Goal: Information Seeking & Learning: Learn about a topic

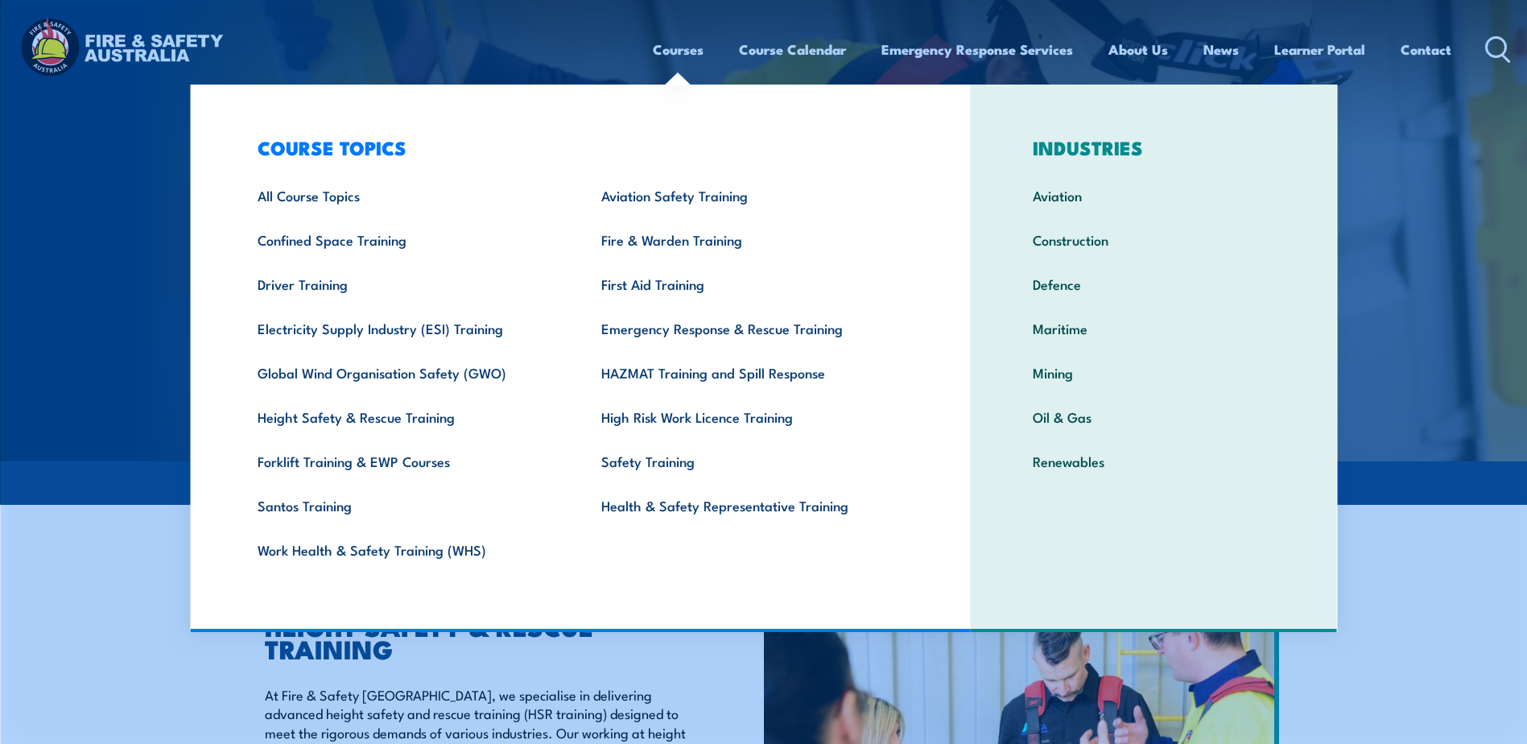
click at [671, 54] on link "Courses" at bounding box center [678, 49] width 51 height 43
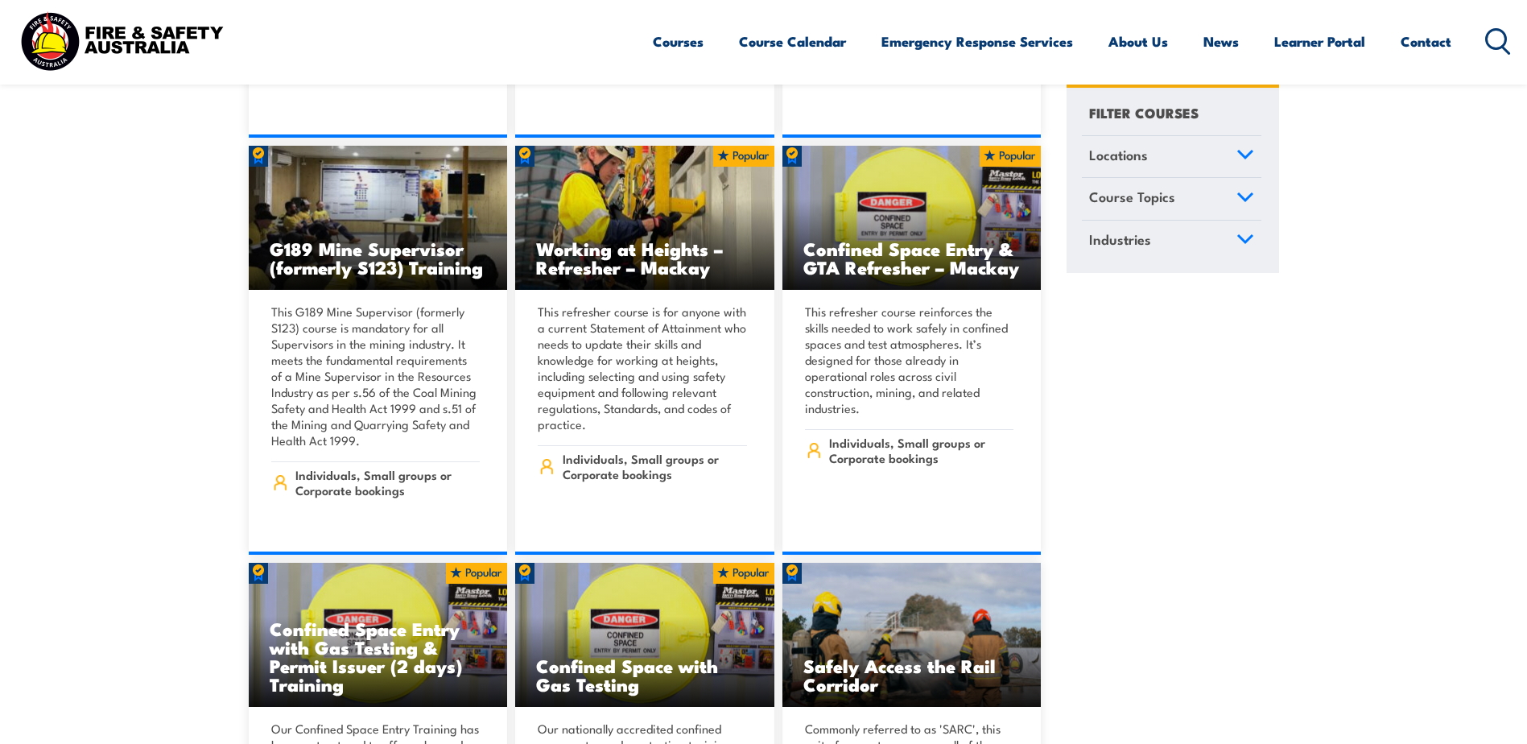
scroll to position [1288, 0]
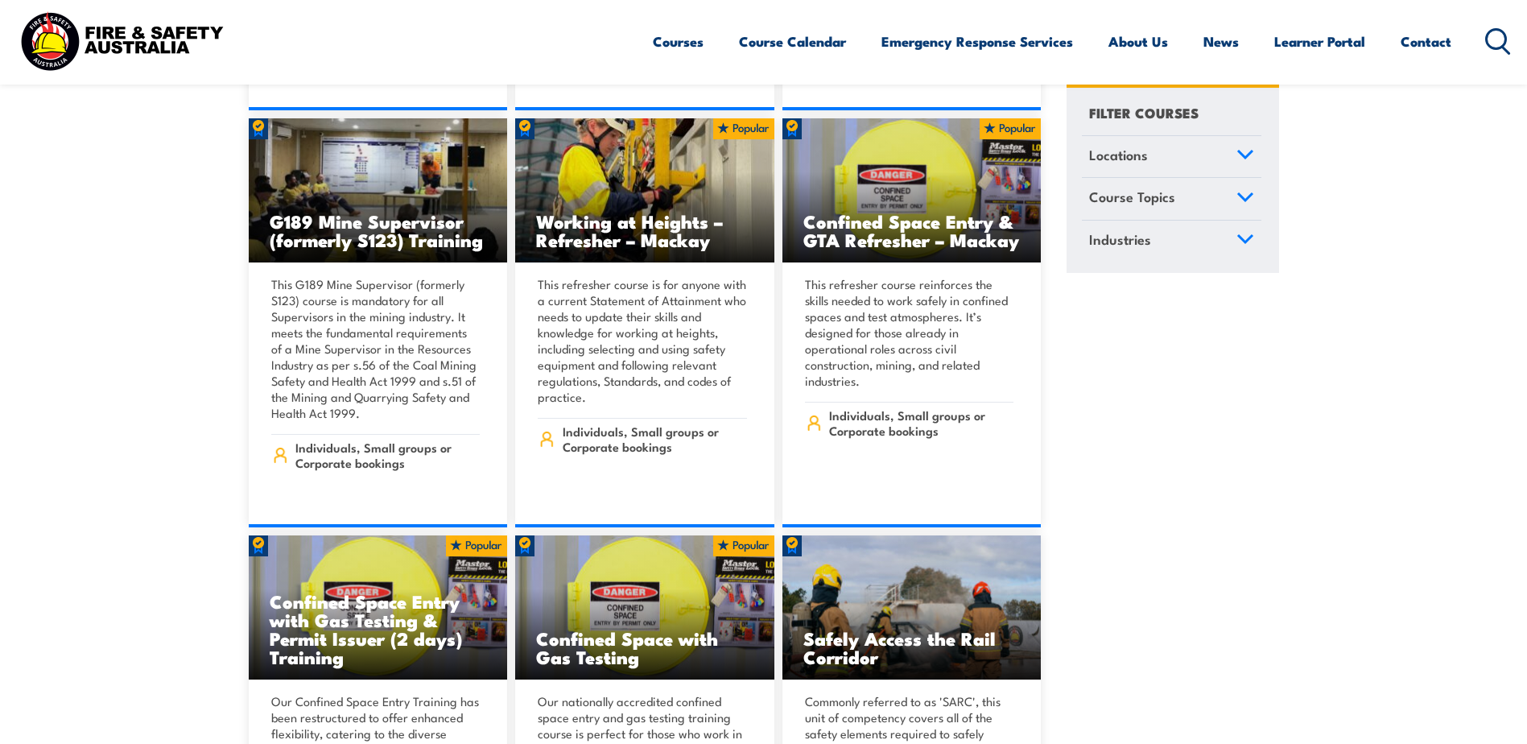
click at [1211, 196] on link "Course Topics" at bounding box center [1171, 200] width 179 height 42
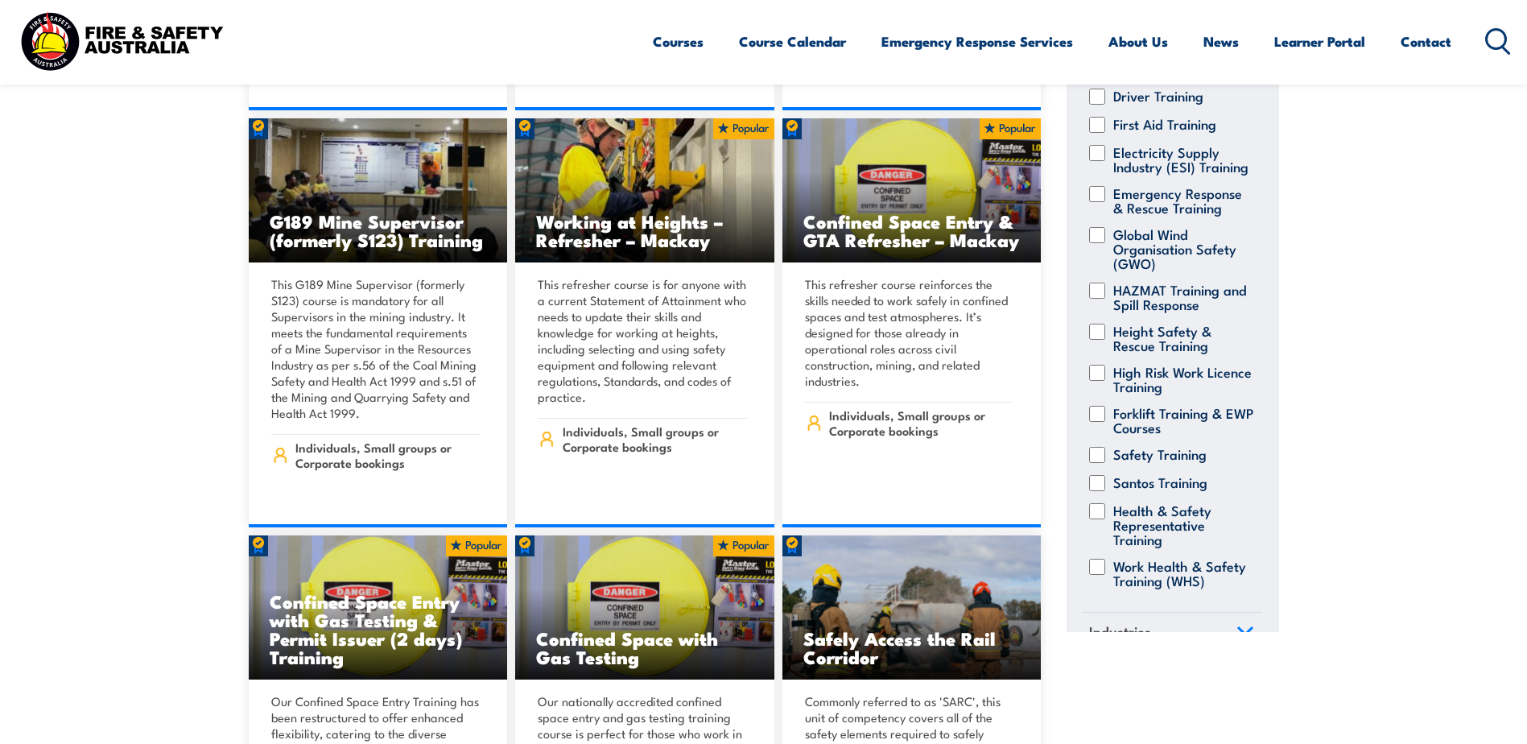
scroll to position [315, 0]
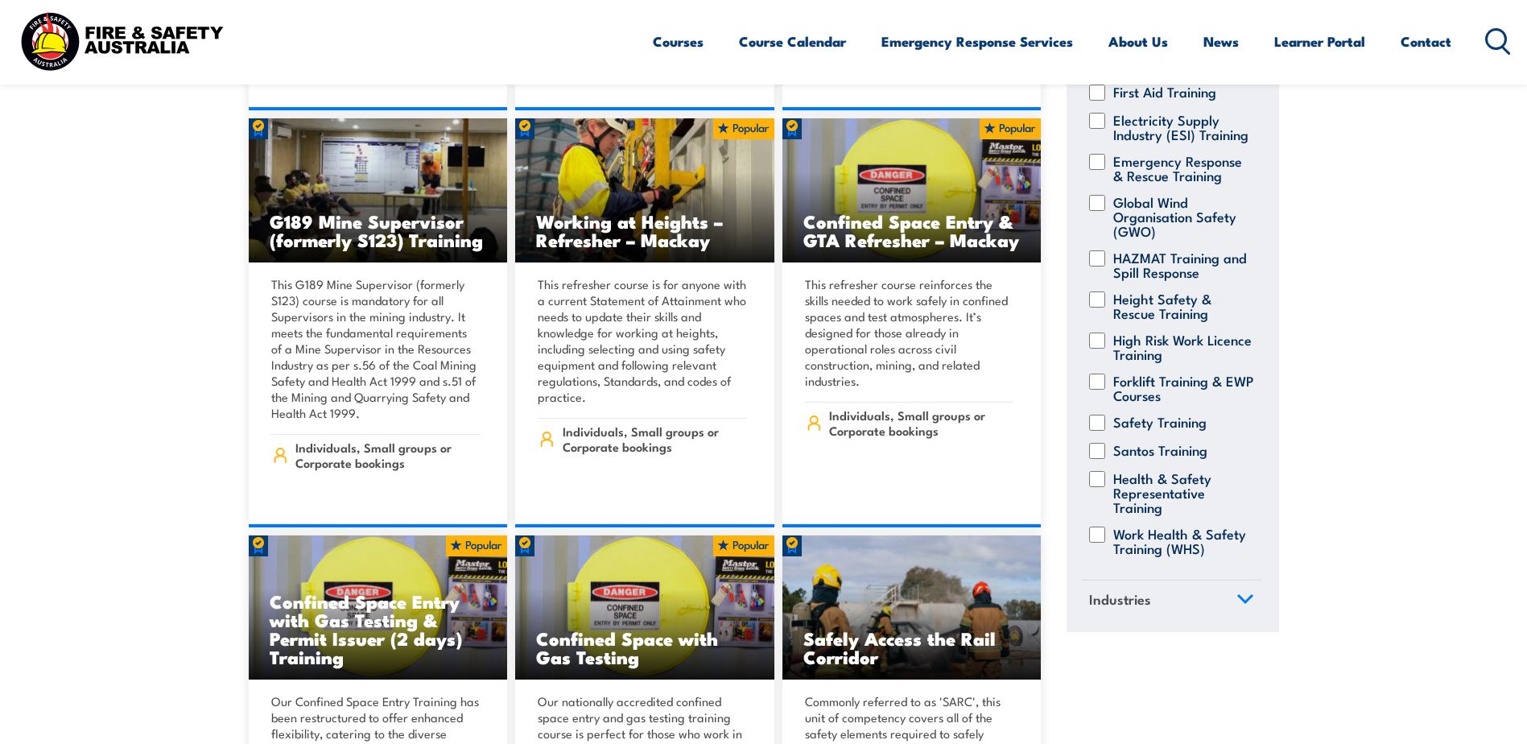
click at [1136, 526] on label "Work Health & Safety Training (WHS)" at bounding box center [1183, 540] width 141 height 29
click at [1105, 526] on input "Work Health & Safety Training (WHS)" at bounding box center [1097, 534] width 16 height 16
checkbox input "true"
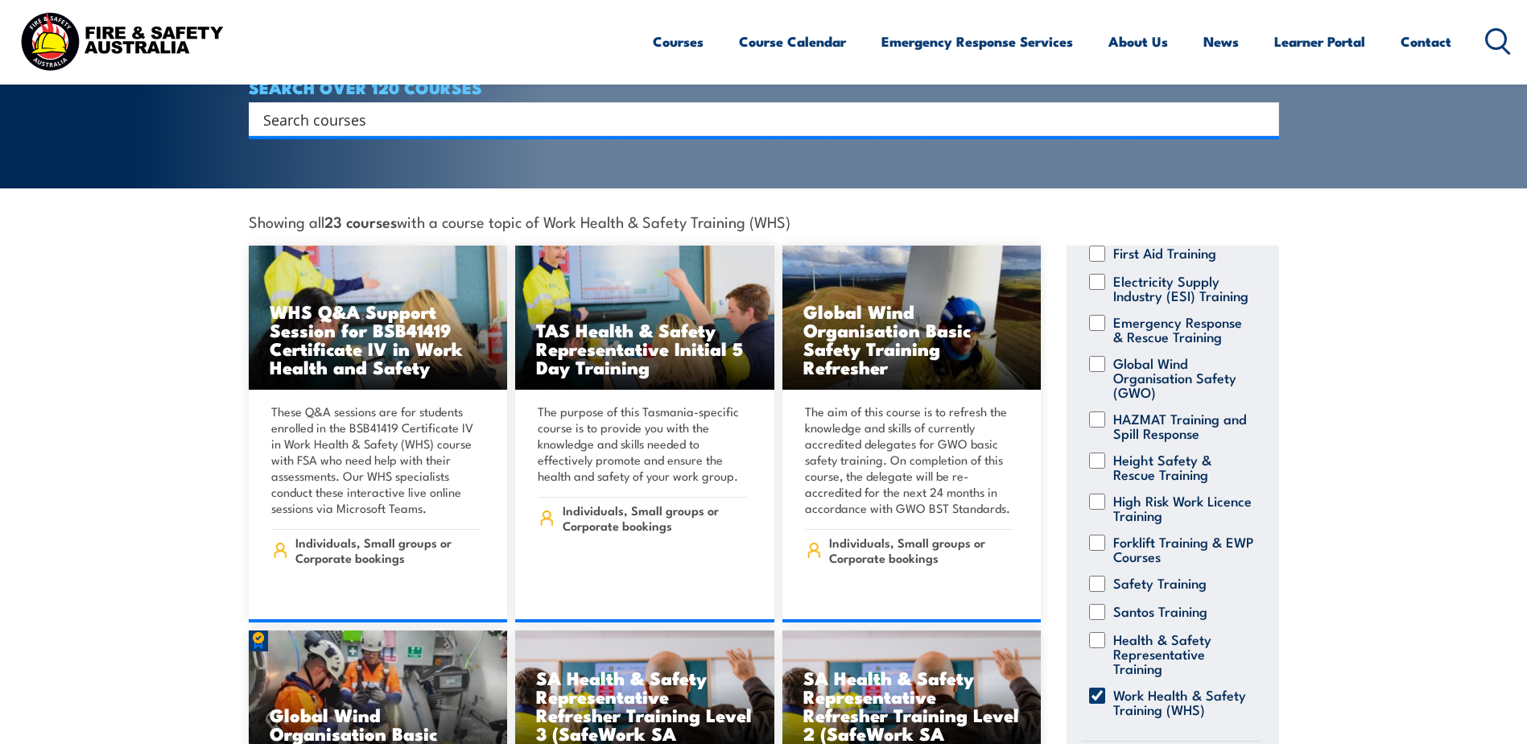
scroll to position [402, 0]
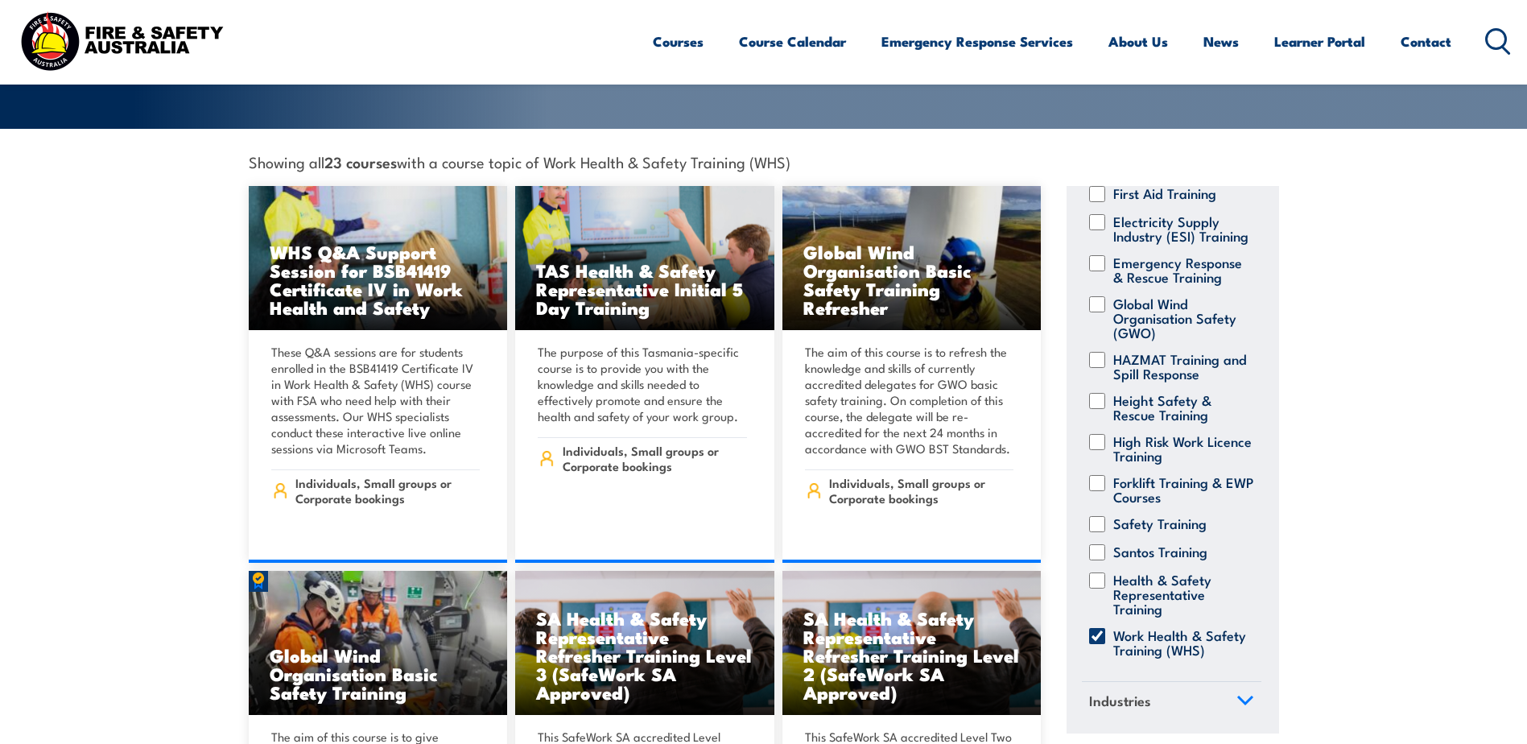
click at [1156, 628] on label "Work Health & Safety Training (WHS)" at bounding box center [1183, 642] width 141 height 29
click at [1105, 628] on input "Work Health & Safety Training (WHS)" at bounding box center [1097, 636] width 16 height 16
checkbox input "false"
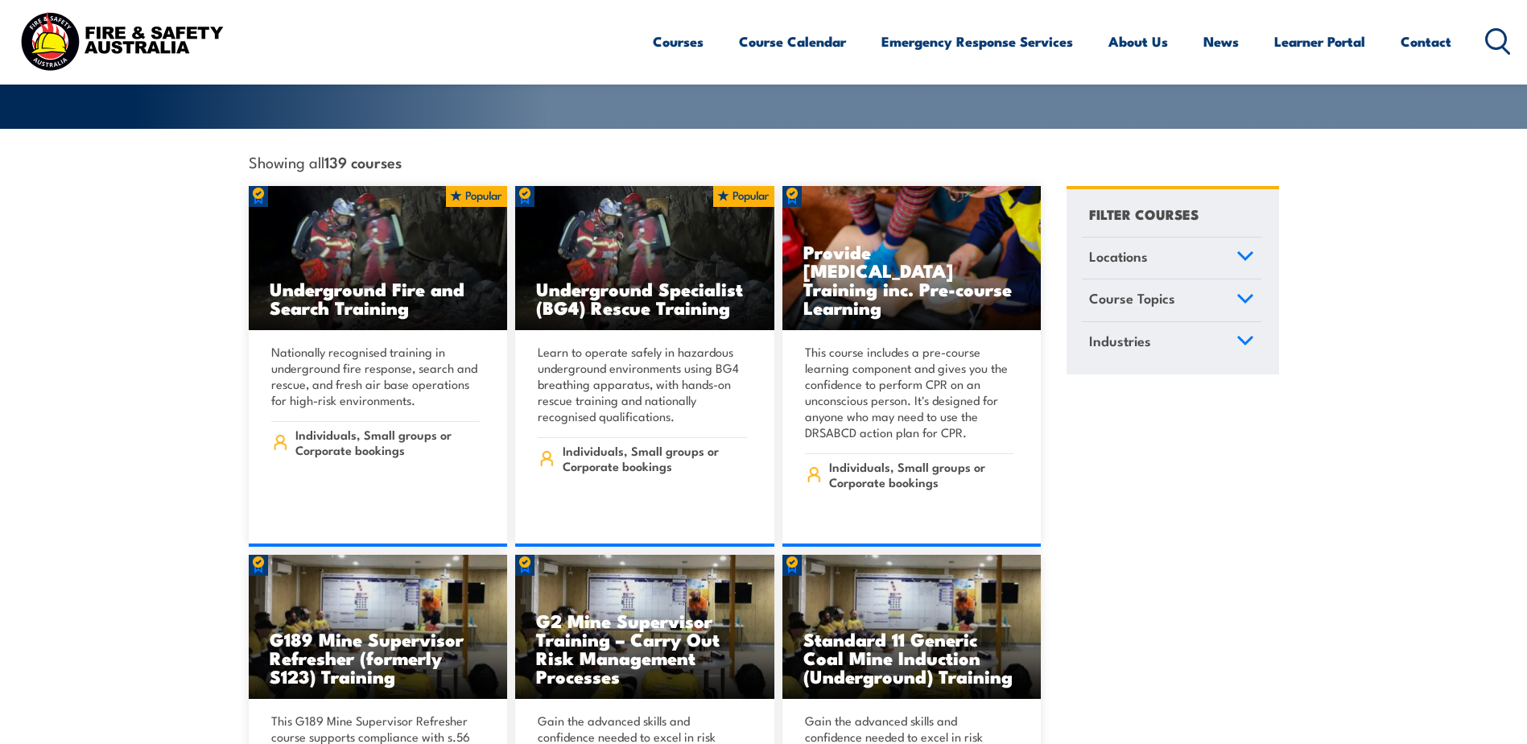
click at [1228, 279] on link "Course Topics" at bounding box center [1171, 300] width 179 height 42
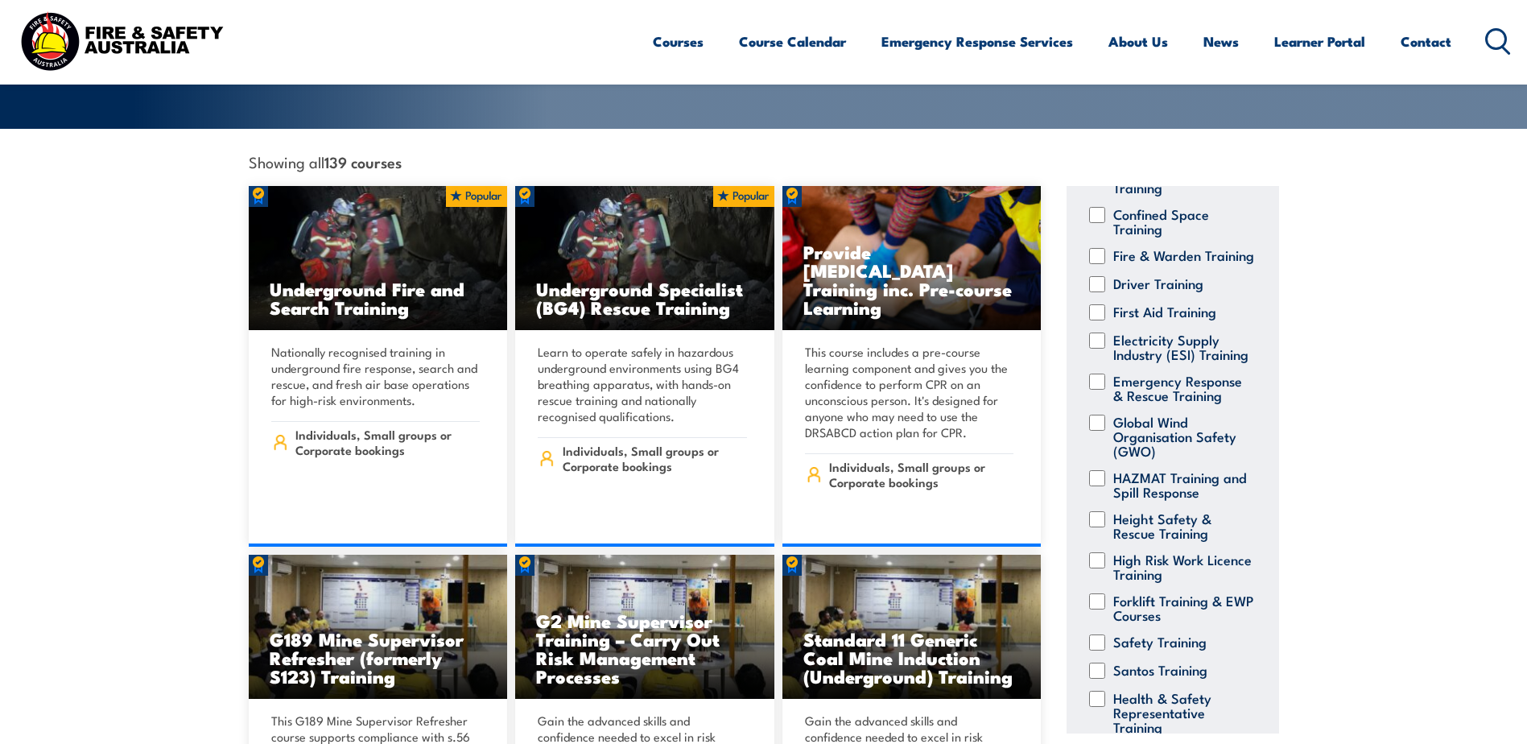
scroll to position [236, 0]
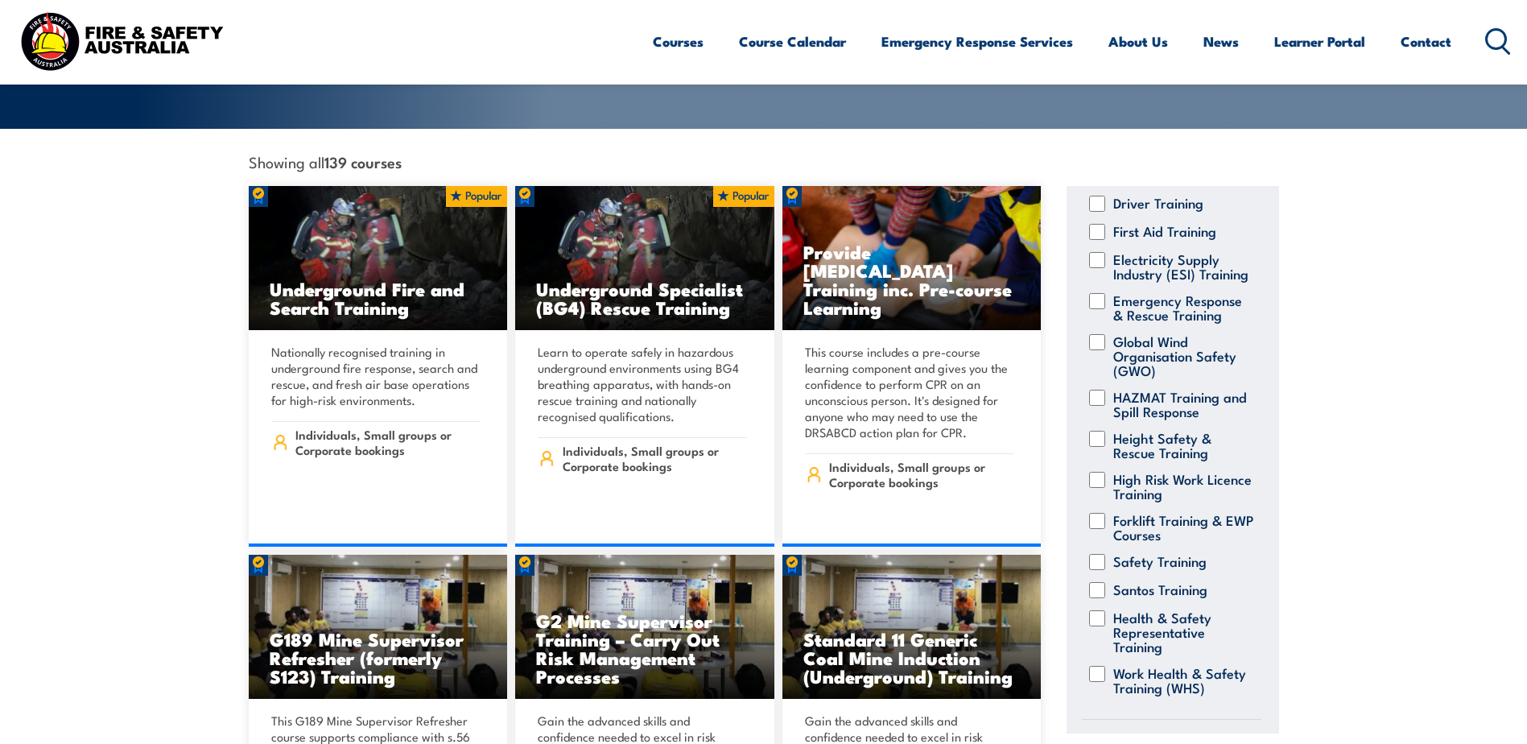
click at [1097, 447] on input "Height Safety & Rescue Training" at bounding box center [1097, 439] width 16 height 16
checkbox input "true"
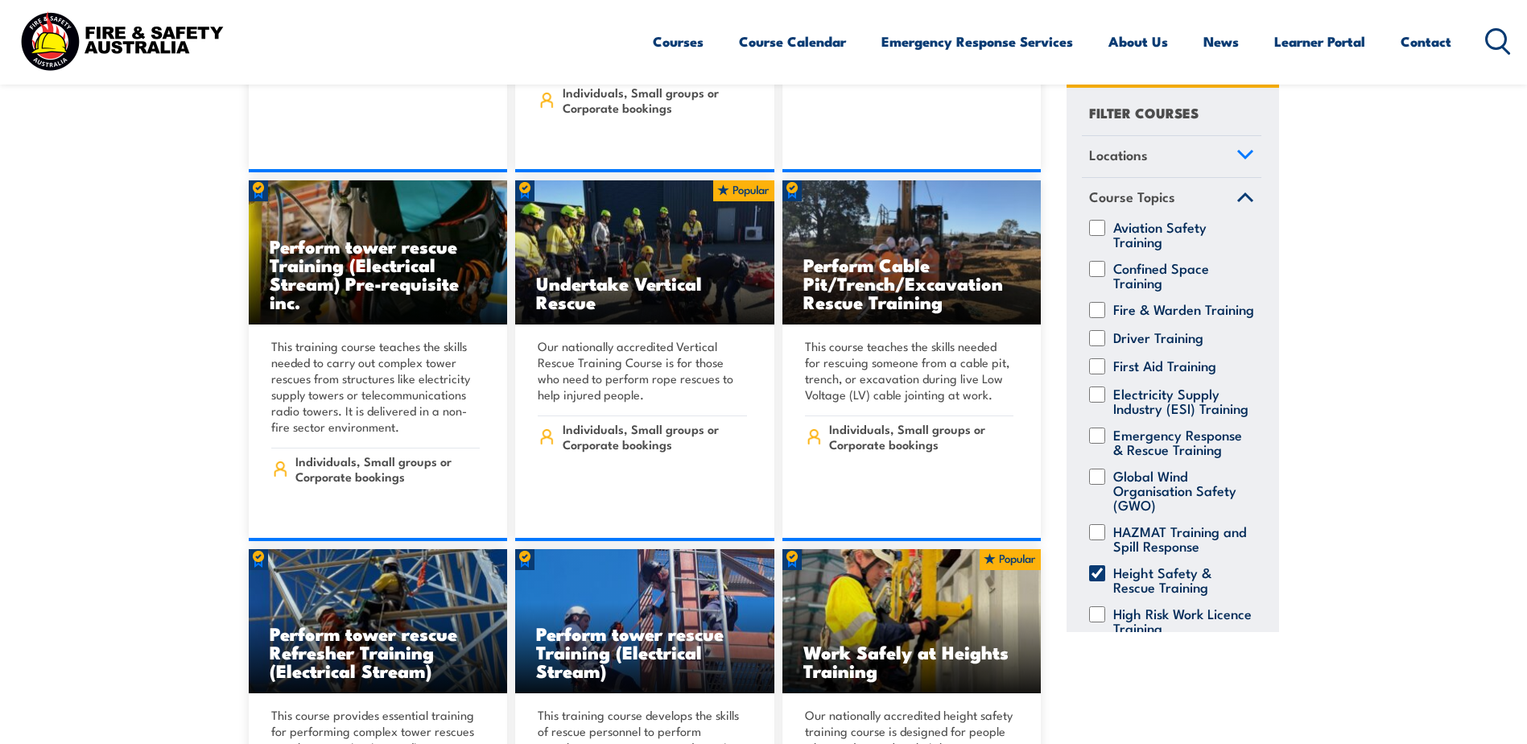
scroll to position [805, 0]
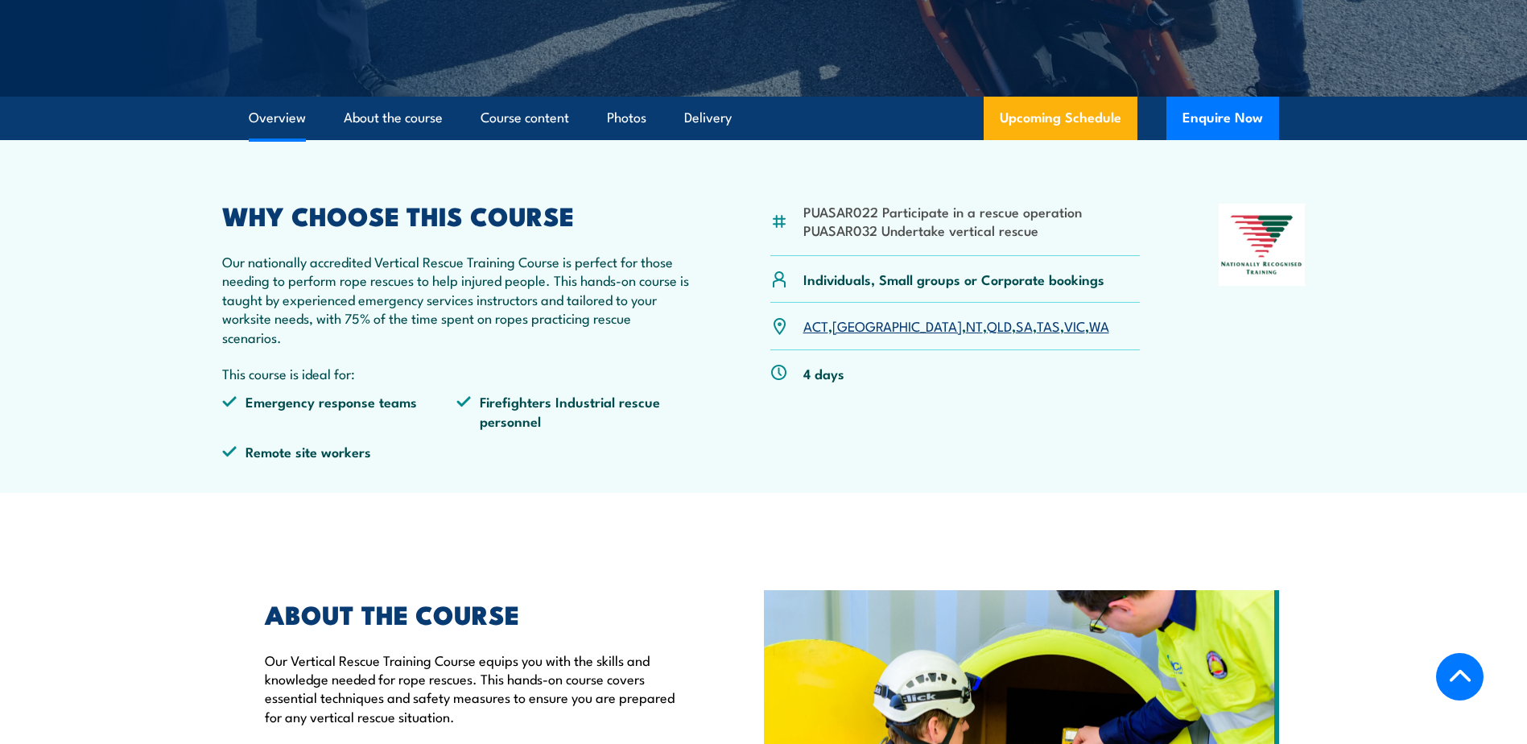
scroll to position [402, 0]
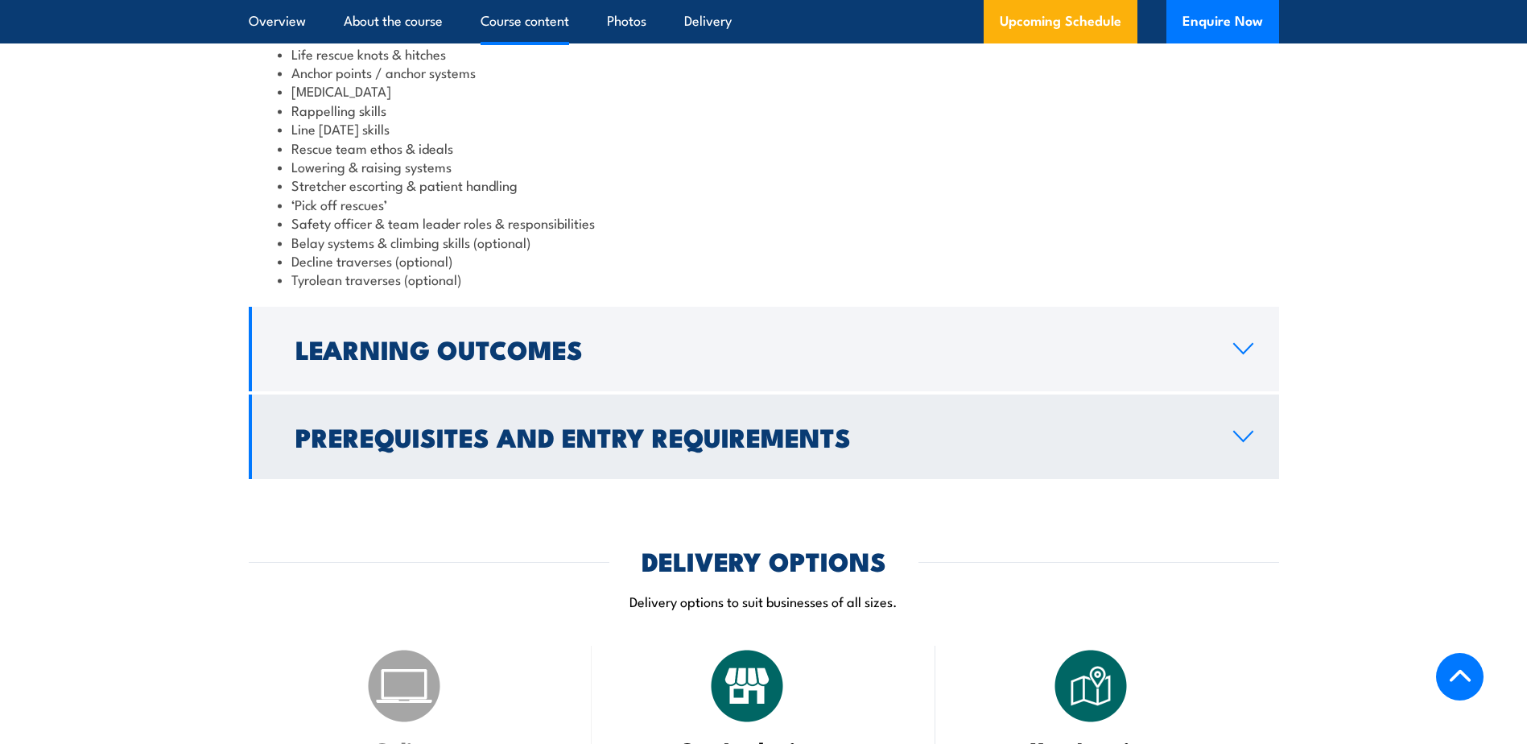
click at [468, 346] on h2 "Learning Outcomes" at bounding box center [751, 348] width 912 height 23
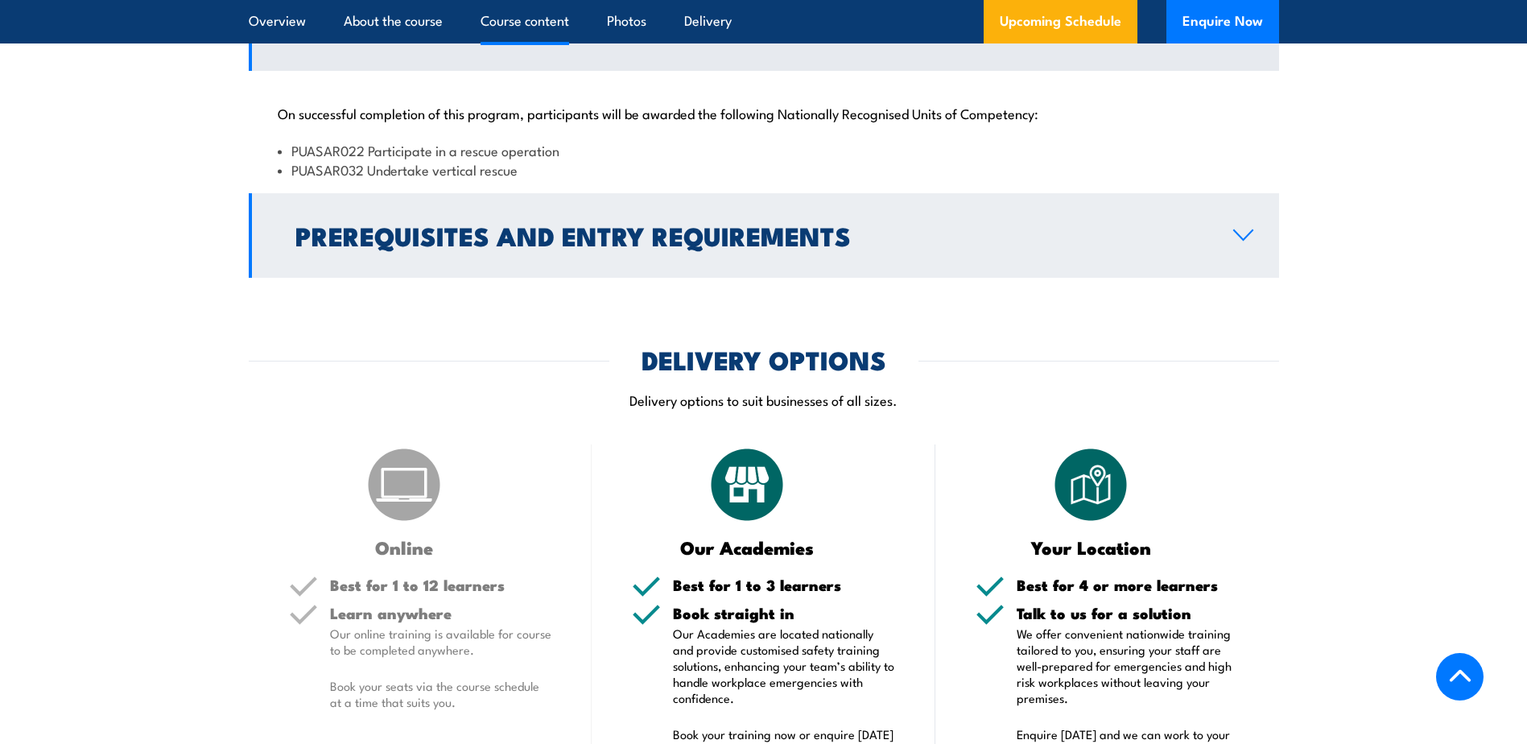
scroll to position [1427, 0]
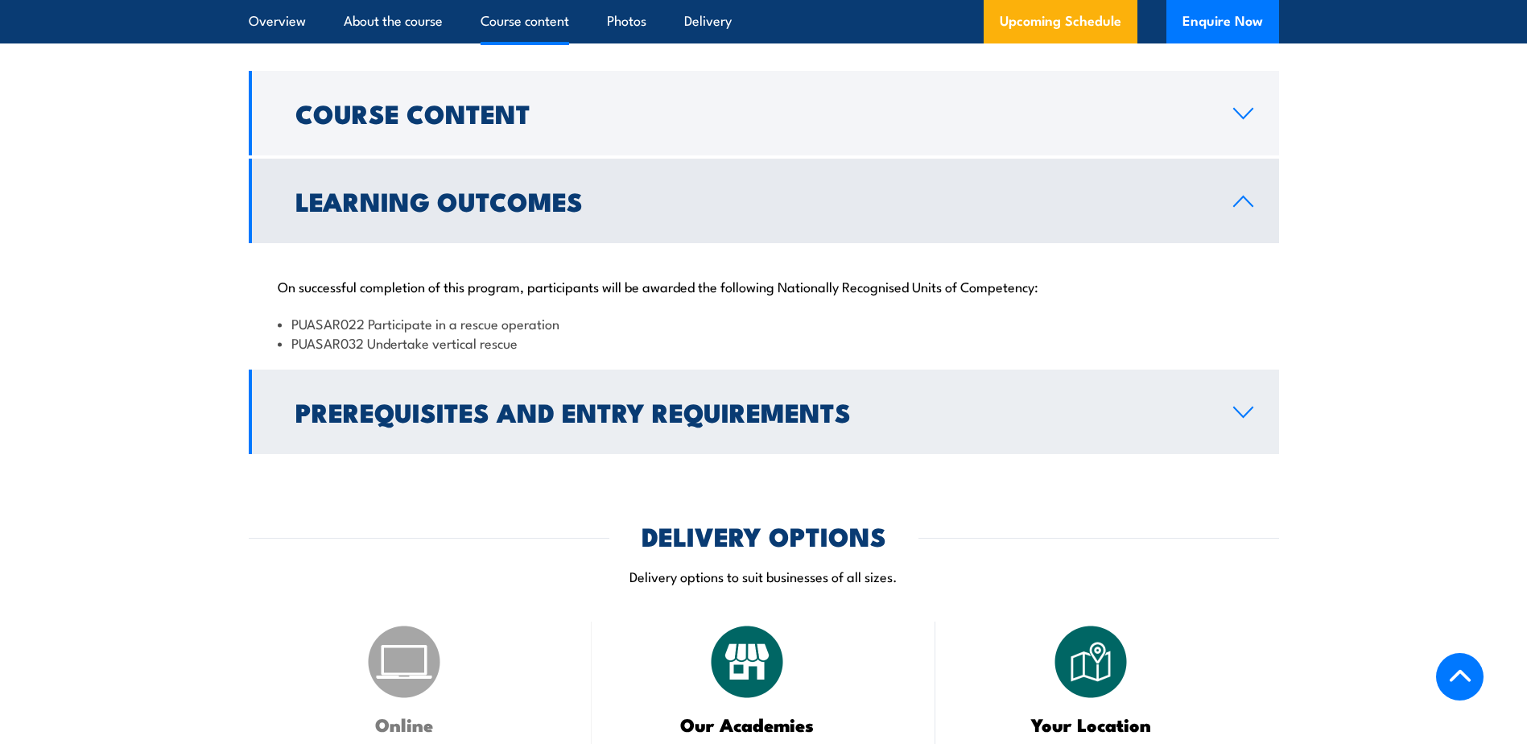
click at [771, 410] on h2 "Prerequisites and Entry Requirements" at bounding box center [751, 411] width 912 height 23
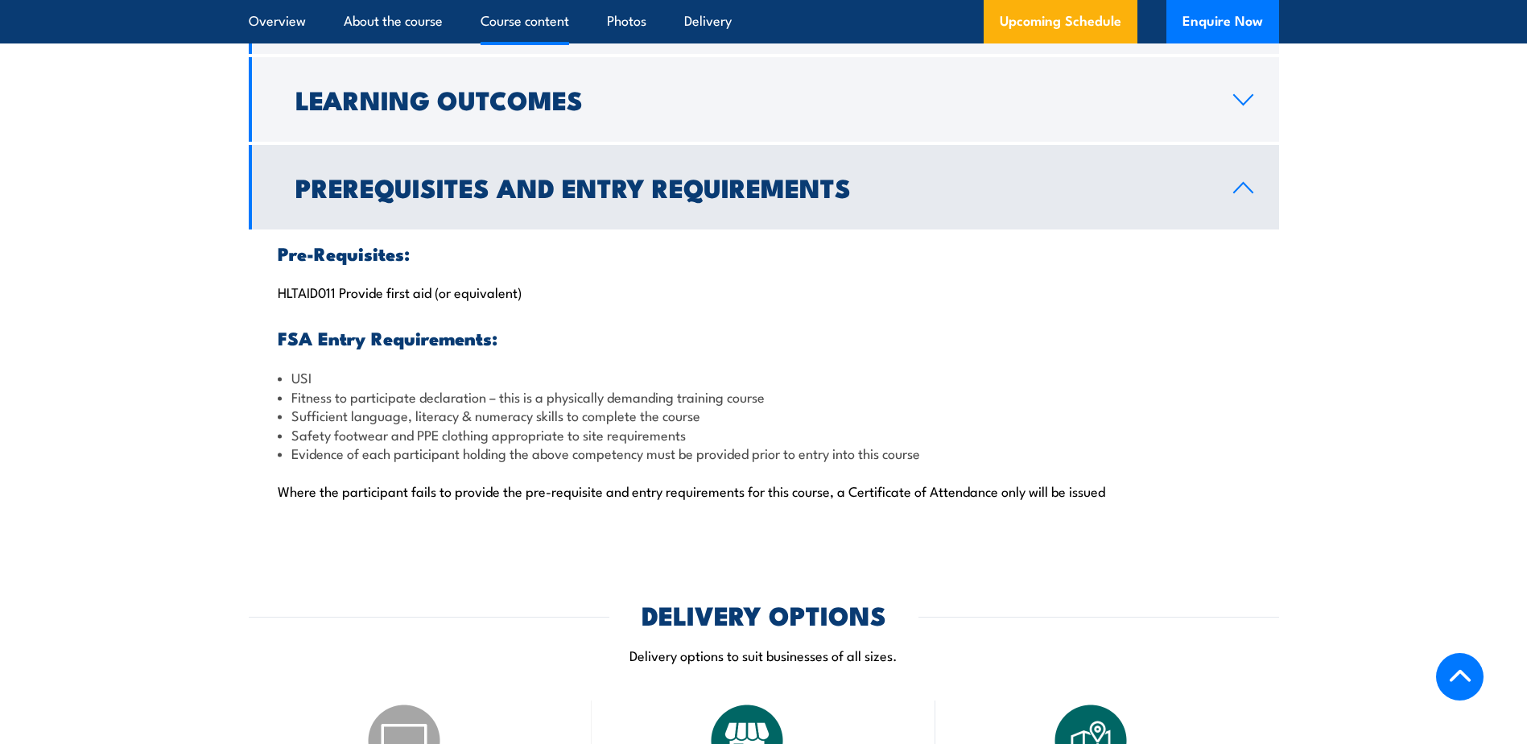
scroll to position [1368, 0]
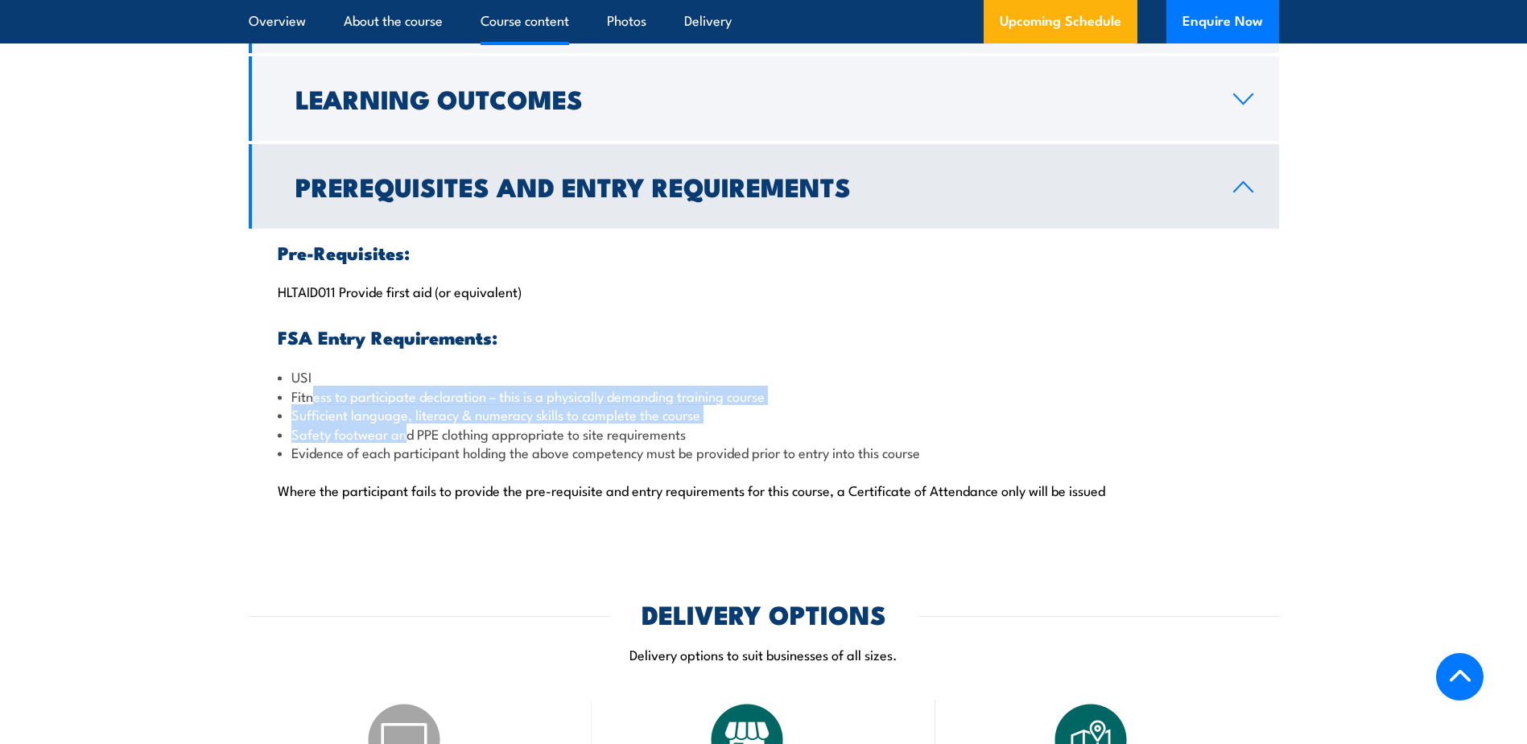
drag, startPoint x: 310, startPoint y: 402, endPoint x: 403, endPoint y: 438, distance: 100.1
click at [403, 438] on ul "USI Fitness to participate declaration – this is a physically demanding trainin…" at bounding box center [764, 414] width 972 height 94
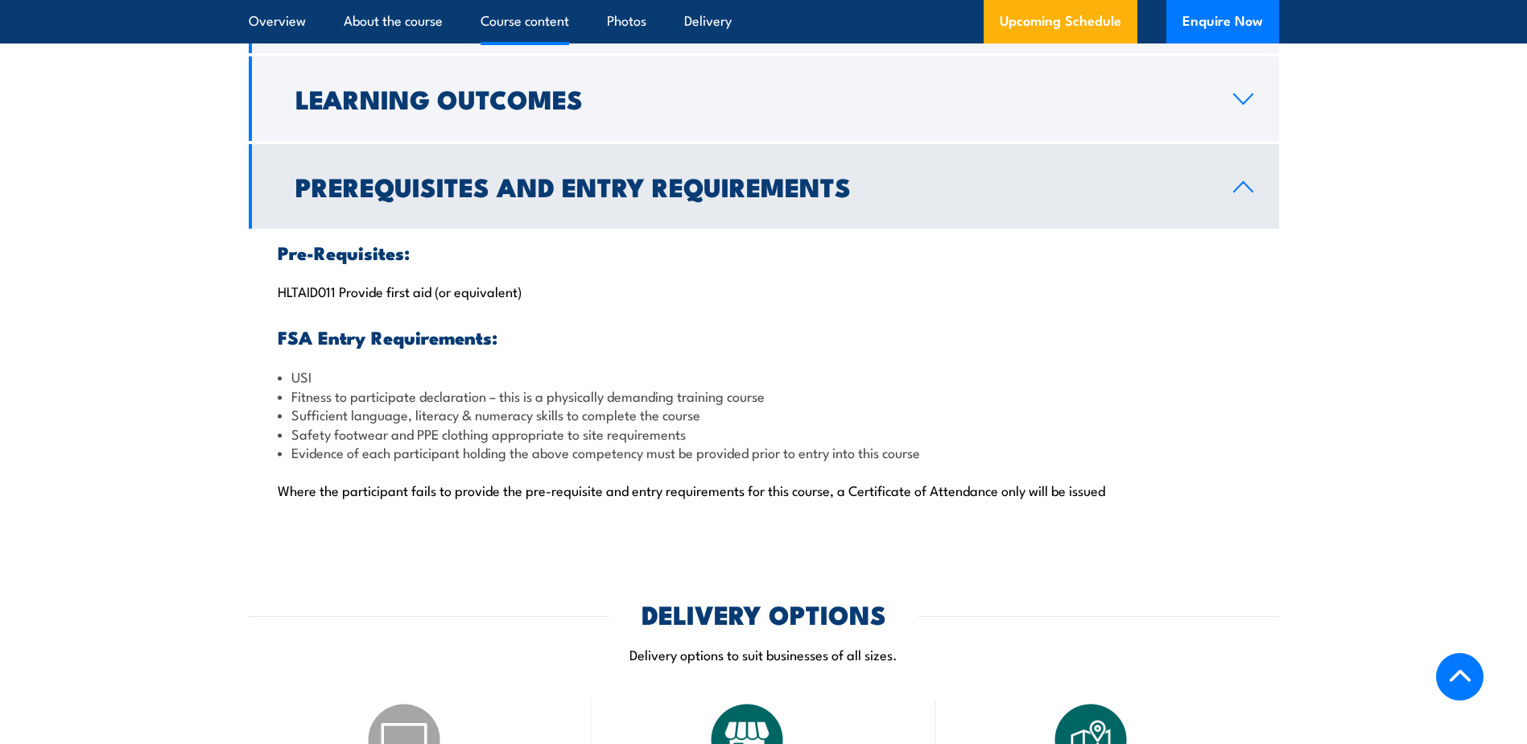
drag, startPoint x: 403, startPoint y: 438, endPoint x: 445, endPoint y: 475, distance: 55.9
click at [439, 465] on div "Pre-Requisites: HLTAID011 Provide first aid (or equivalent) FSA Entry Requireme…" at bounding box center [764, 380] width 1030 height 303
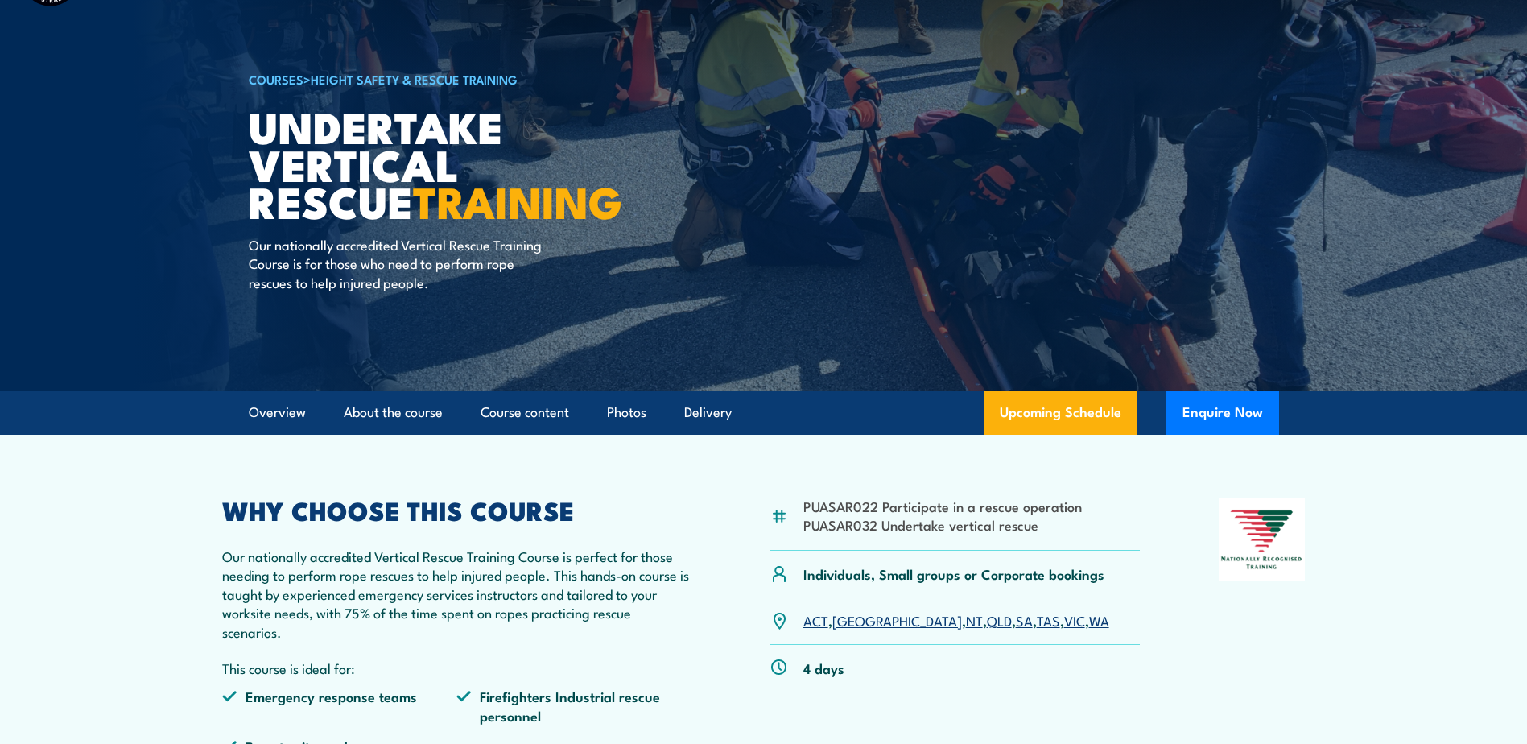
scroll to position [0, 0]
